Goal: Task Accomplishment & Management: Manage account settings

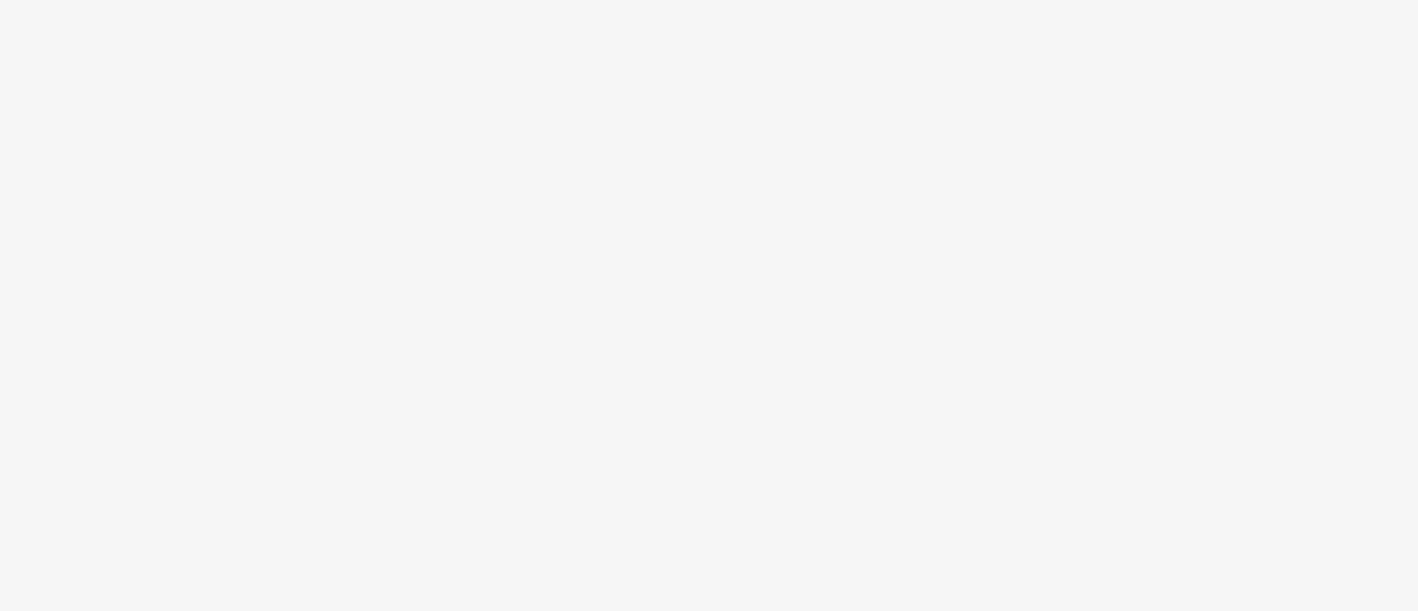
click at [678, 18] on body at bounding box center [709, 305] width 1418 height 611
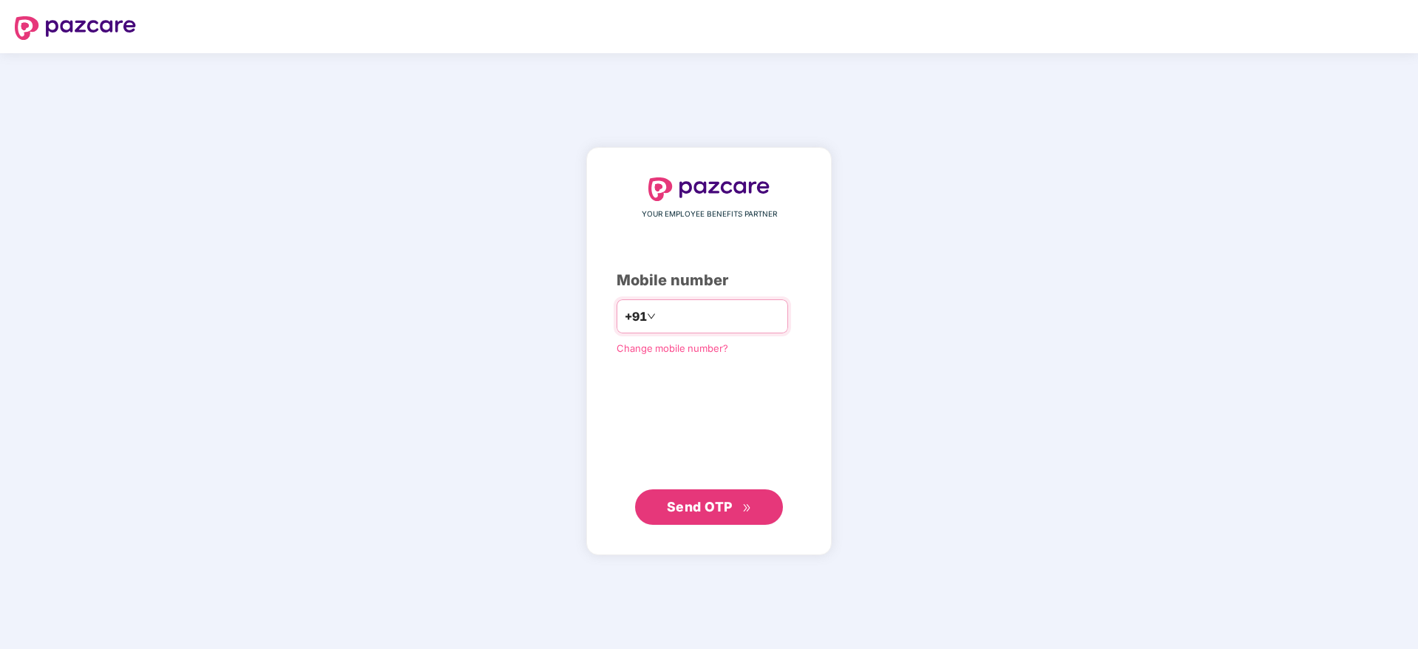
type input "**********"
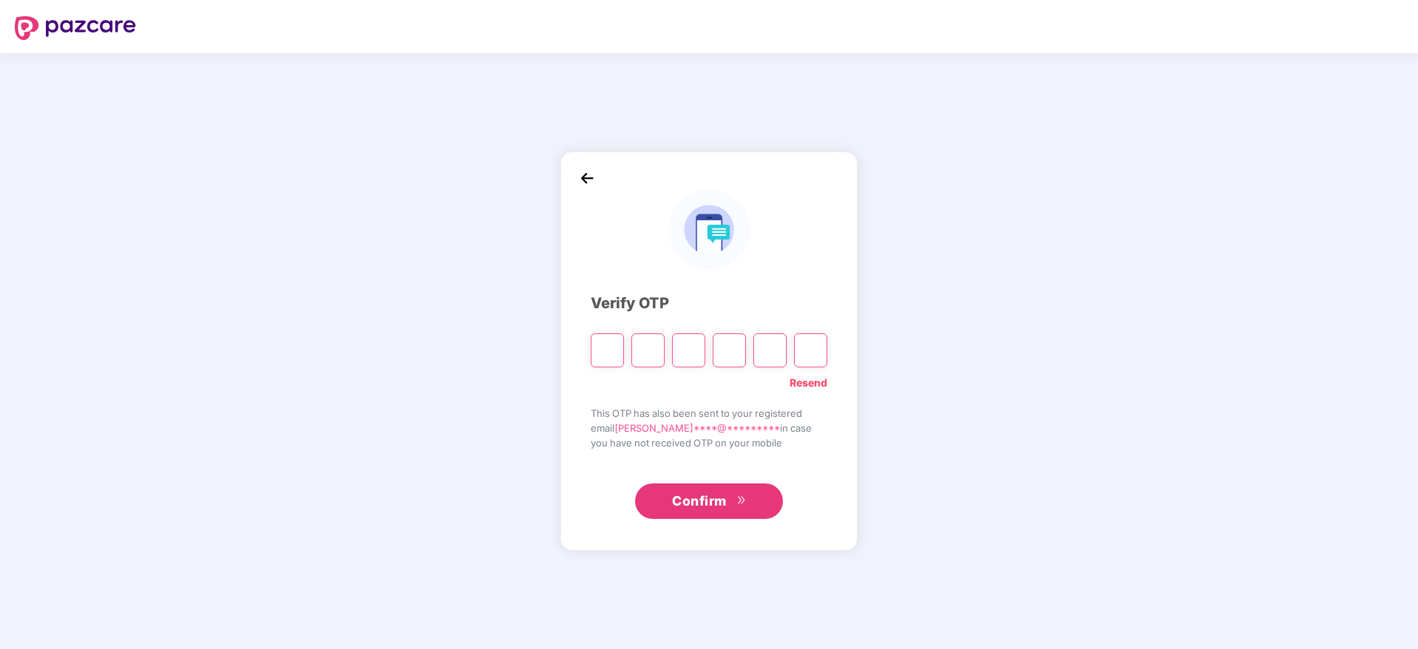
type input "*"
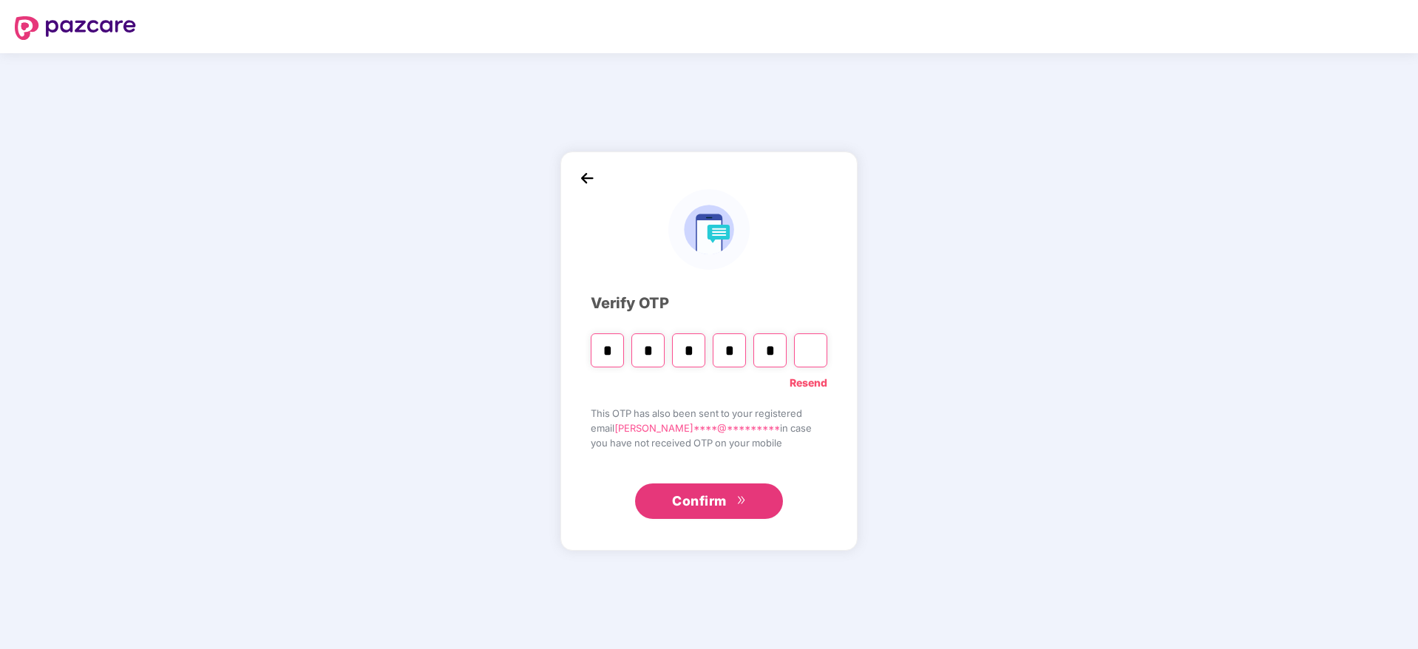
type input "*"
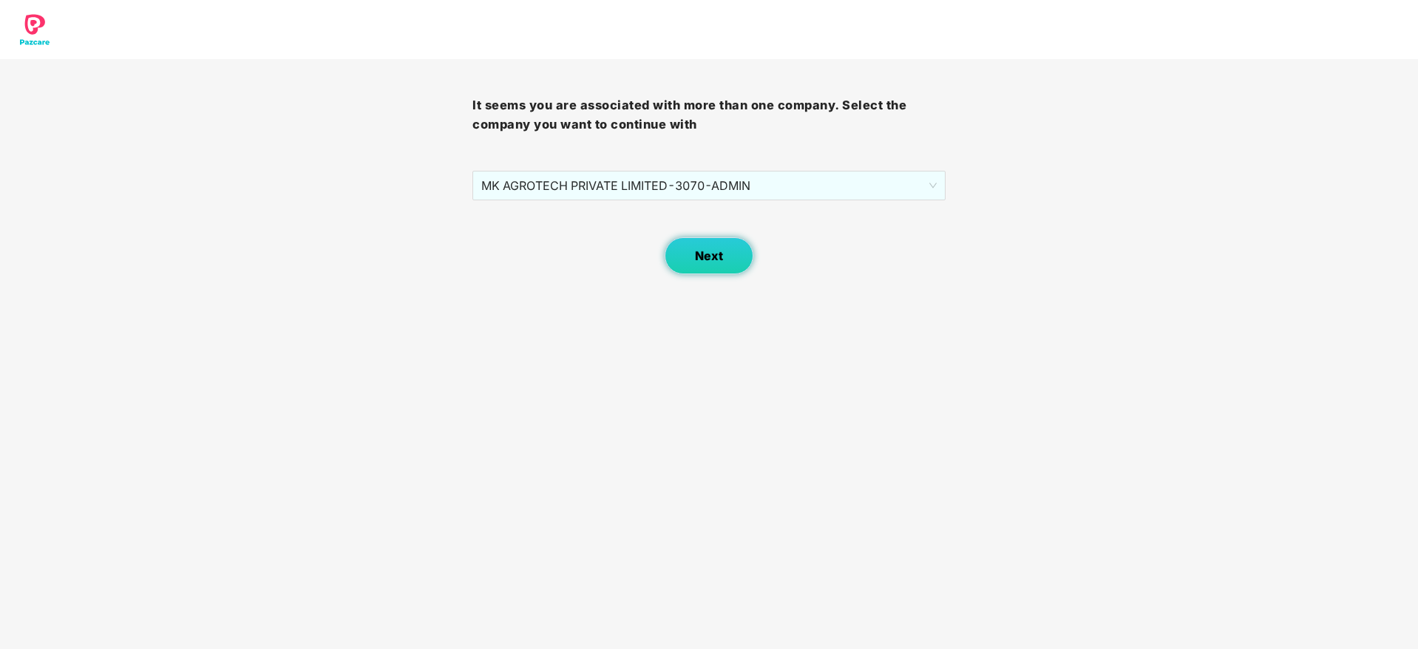
drag, startPoint x: 0, startPoint y: 0, endPoint x: 737, endPoint y: 249, distance: 777.8
click at [737, 249] on body "It seems you are associated with more than one company. Select the company you …" at bounding box center [709, 324] width 1418 height 649
click at [737, 249] on button "Next" at bounding box center [708, 255] width 89 height 37
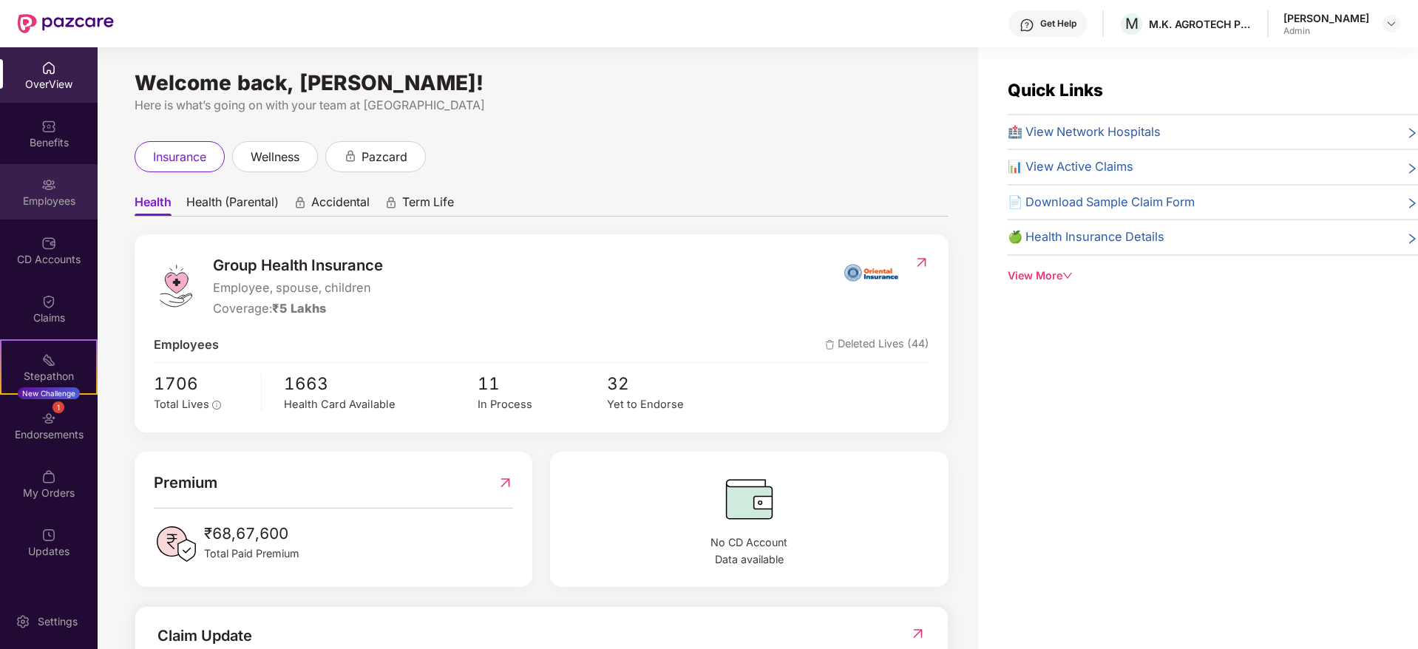
click at [59, 185] on div "Employees" at bounding box center [49, 191] width 98 height 55
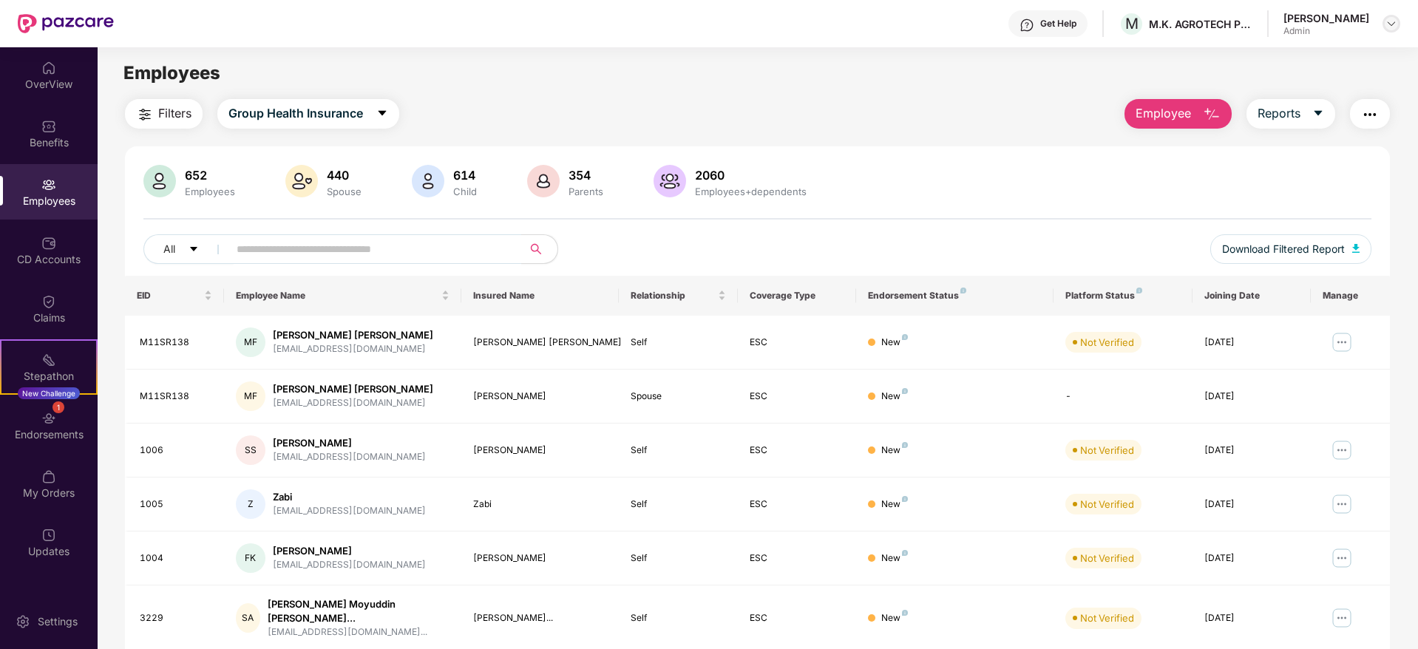
click at [1389, 22] on img at bounding box center [1391, 24] width 12 height 12
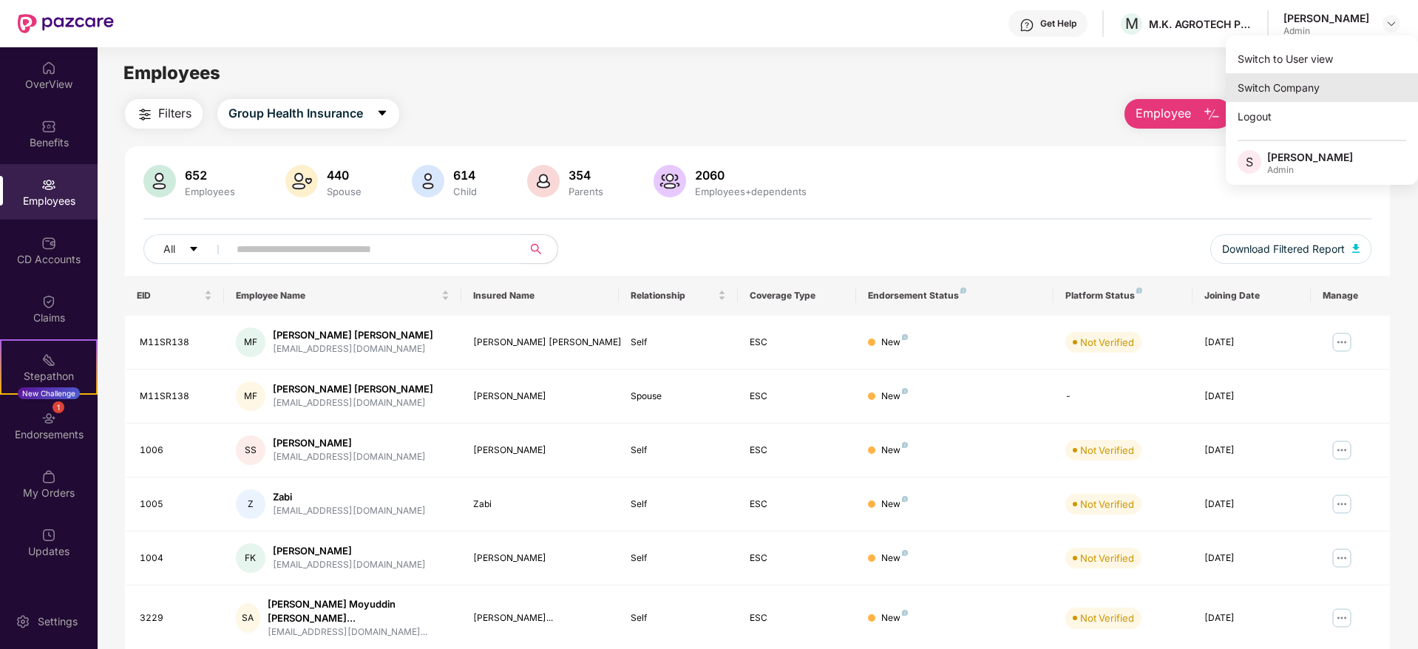
click at [1306, 81] on div "Switch Company" at bounding box center [1321, 87] width 192 height 29
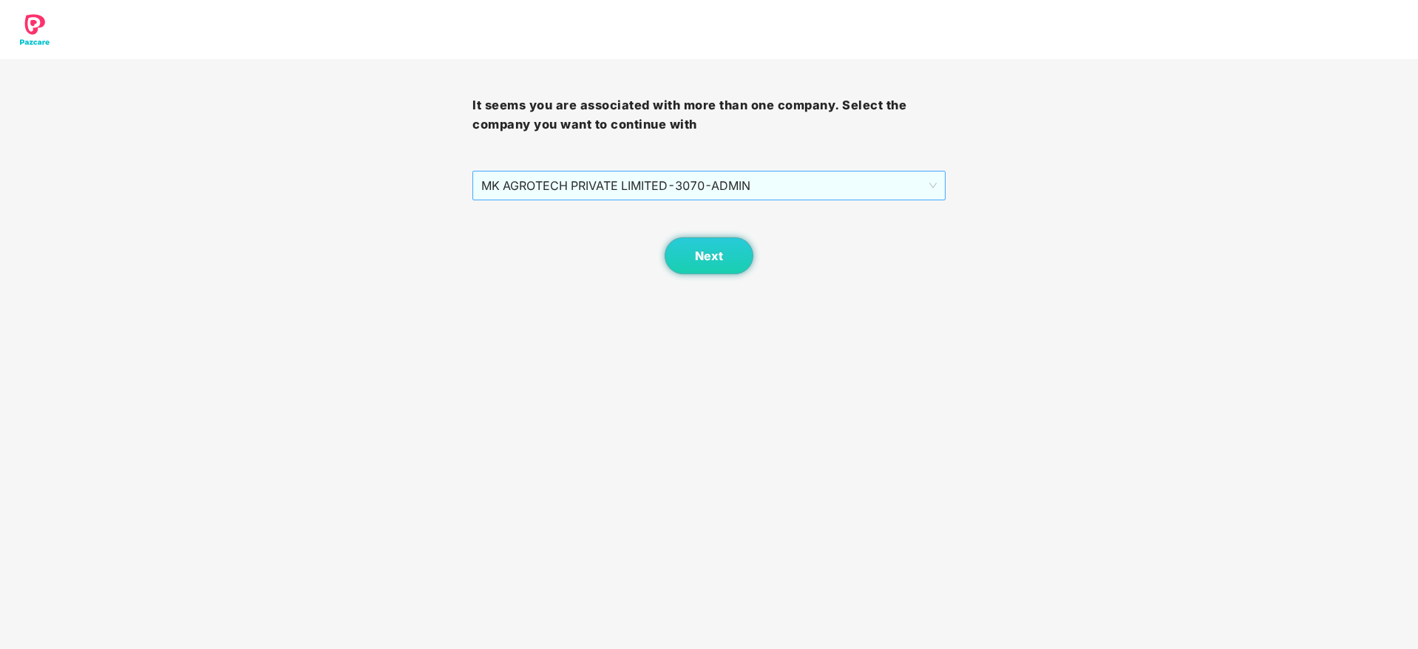
click at [936, 188] on div "MK AGROTECH PRIVATE LIMITED - 3070 - ADMIN" at bounding box center [708, 186] width 472 height 30
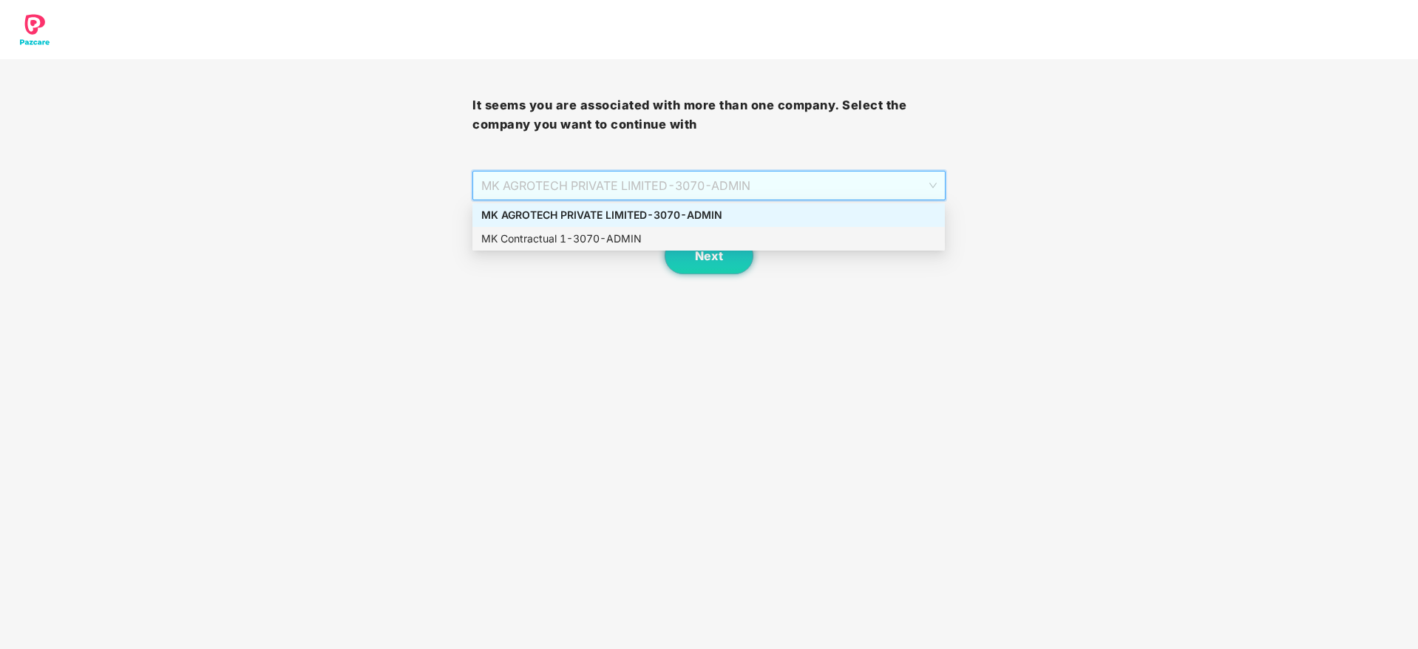
click at [775, 242] on div "MK Contractual 1 - 3070 - ADMIN" at bounding box center [708, 239] width 455 height 16
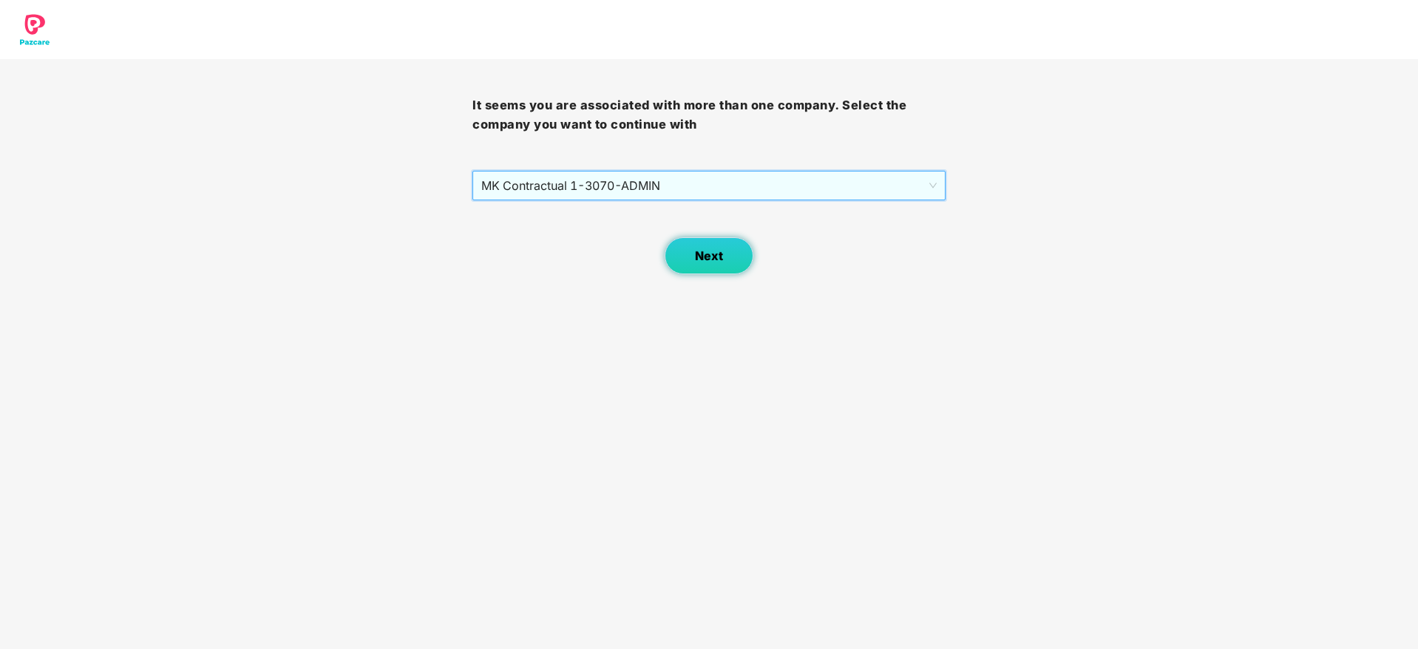
click at [715, 254] on span "Next" at bounding box center [709, 256] width 28 height 14
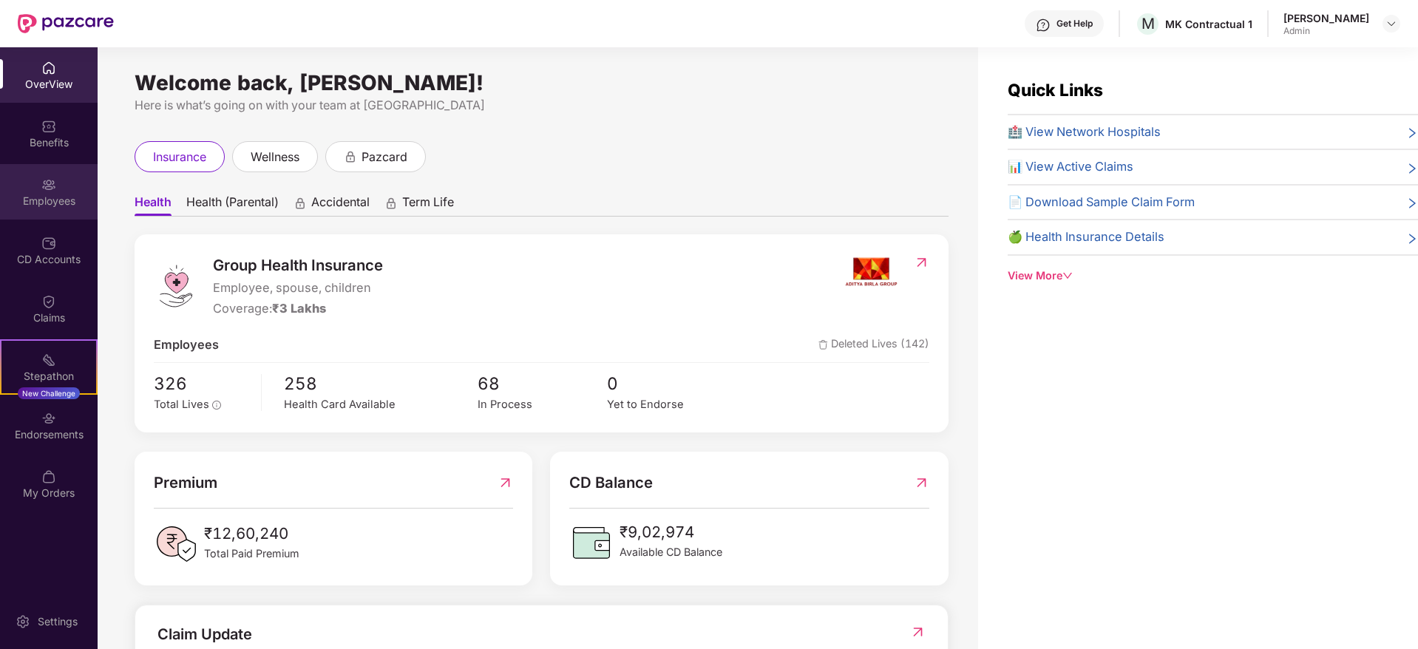
click at [66, 205] on div "Employees" at bounding box center [49, 201] width 98 height 15
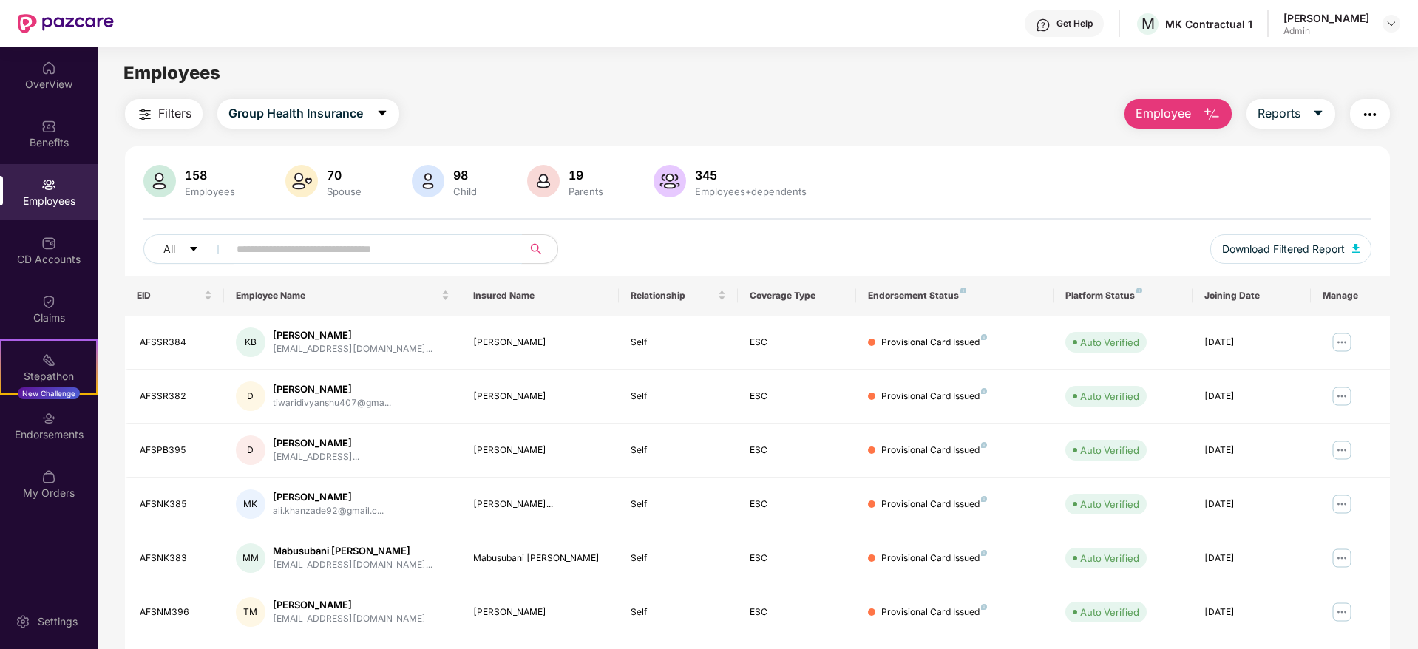
click at [418, 251] on input "text" at bounding box center [368, 249] width 265 height 22
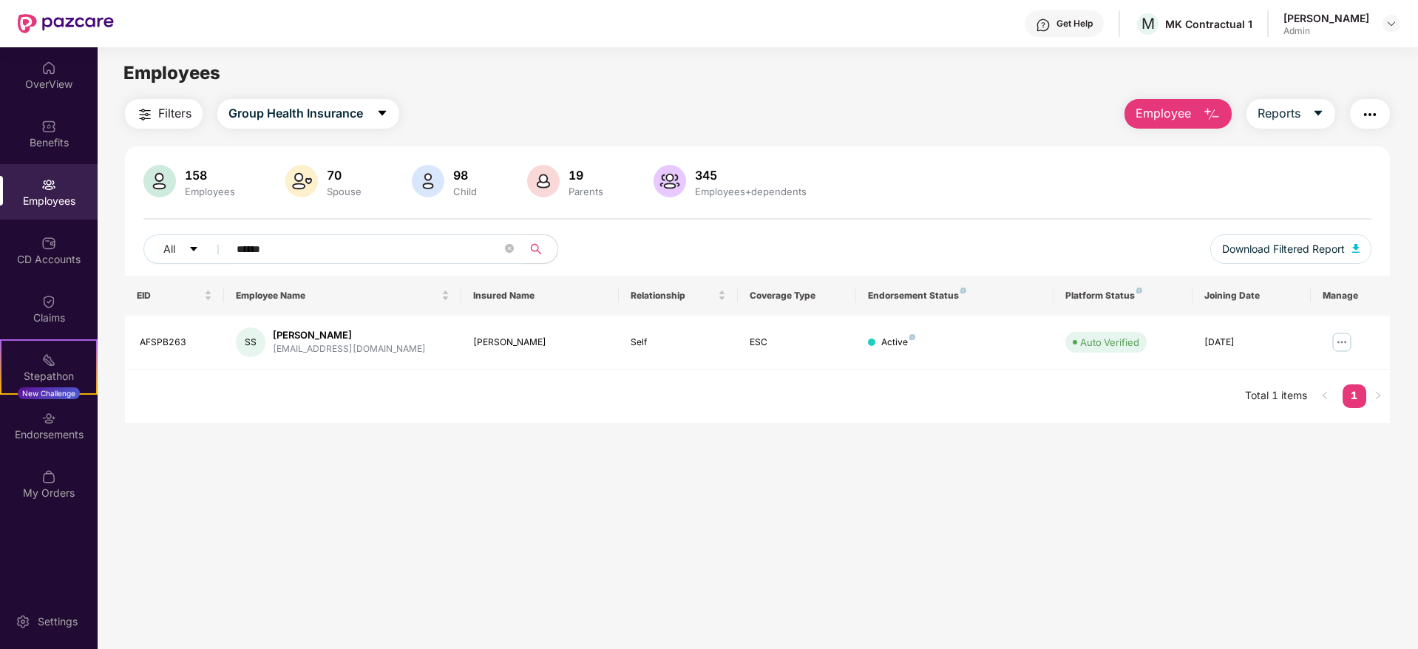
type input "******"
